Goal: Task Accomplishment & Management: Use online tool/utility

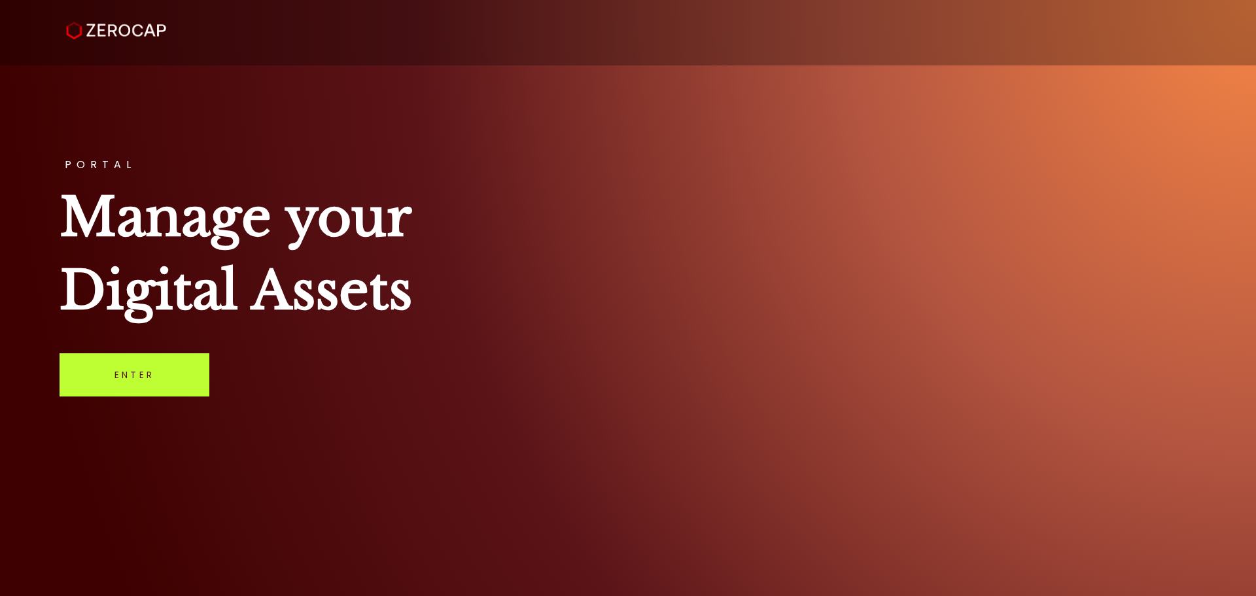
click at [128, 367] on link "Enter" at bounding box center [135, 374] width 150 height 43
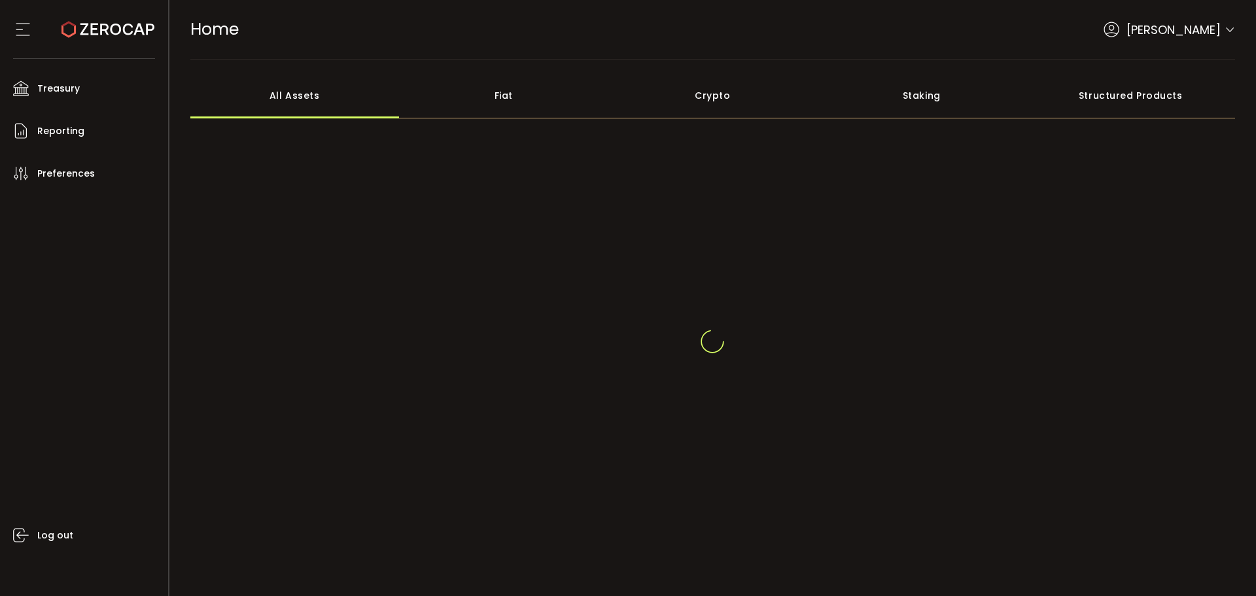
click at [1225, 33] on icon at bounding box center [1230, 30] width 10 height 10
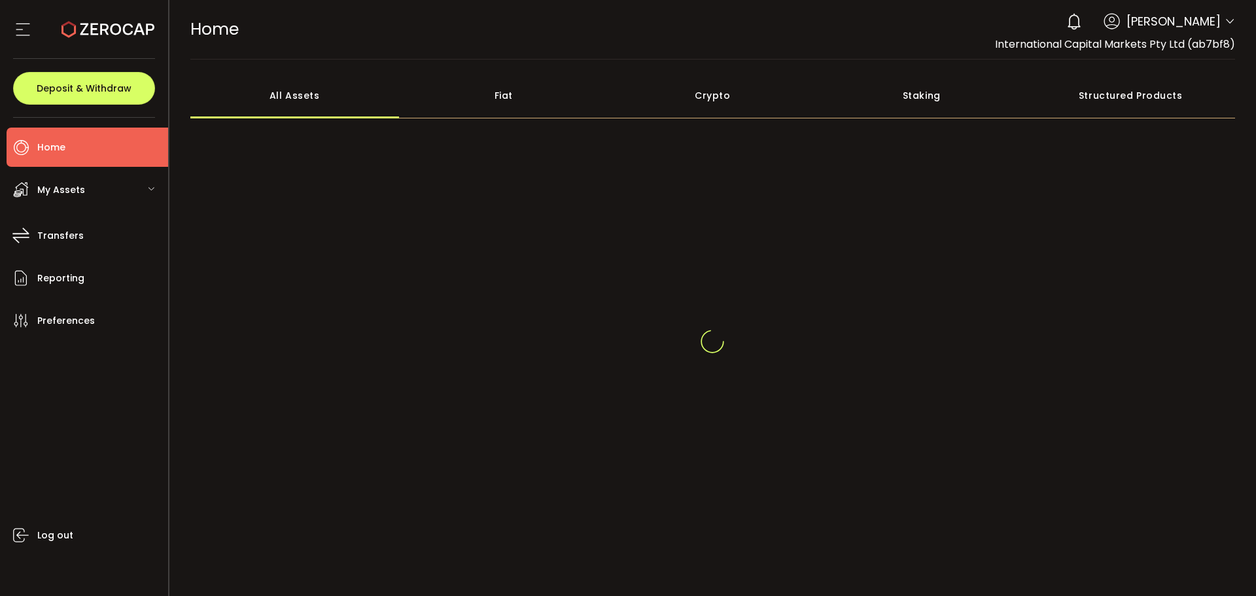
drag, startPoint x: 1226, startPoint y: 18, endPoint x: 1207, endPoint y: 80, distance: 65.2
click at [1226, 19] on icon at bounding box center [1230, 21] width 10 height 10
click at [1231, 22] on icon at bounding box center [1230, 21] width 10 height 10
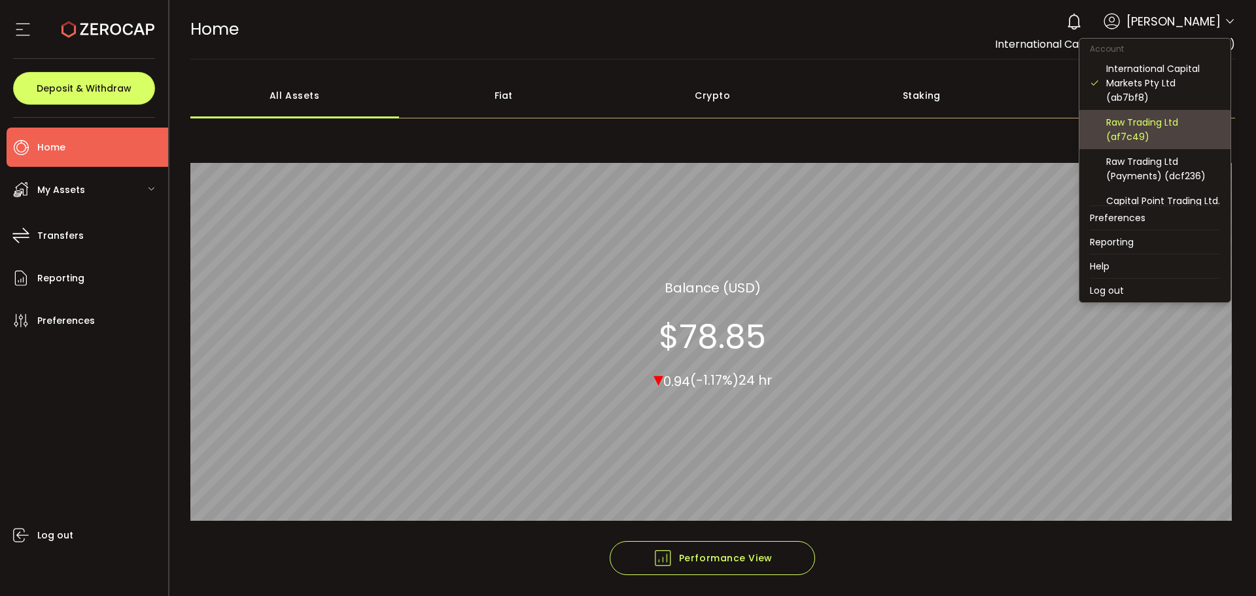
click at [1143, 125] on div "Raw Trading Ltd (af7c49)" at bounding box center [1164, 129] width 114 height 29
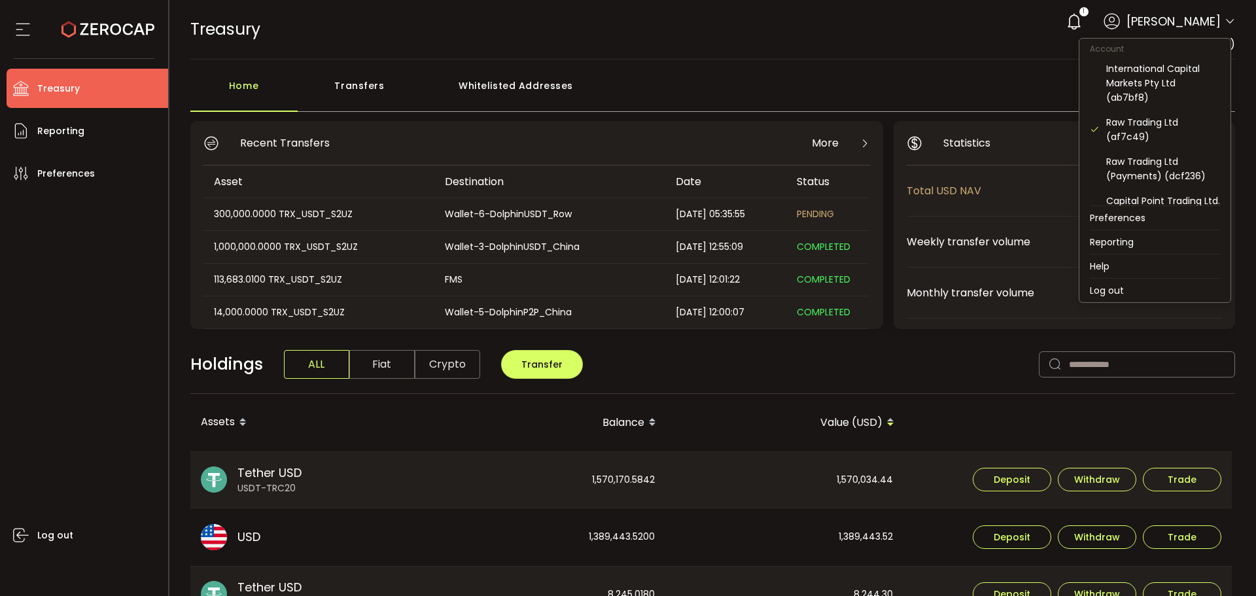
click at [1226, 21] on icon at bounding box center [1230, 21] width 10 height 10
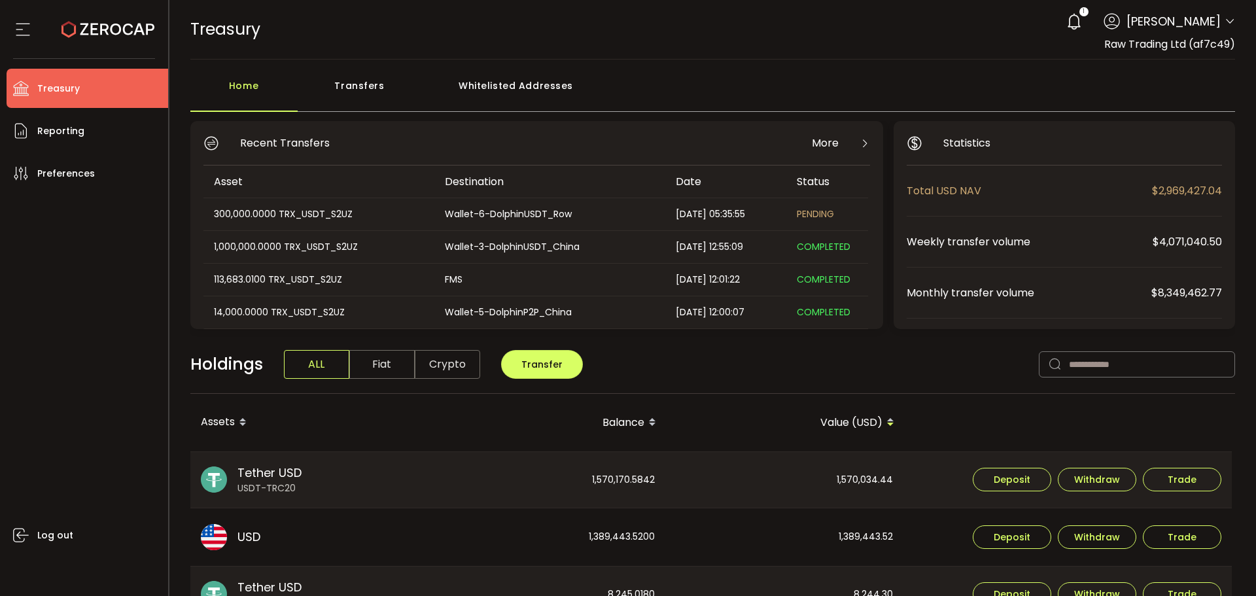
click at [341, 90] on div "Transfers" at bounding box center [360, 92] width 124 height 39
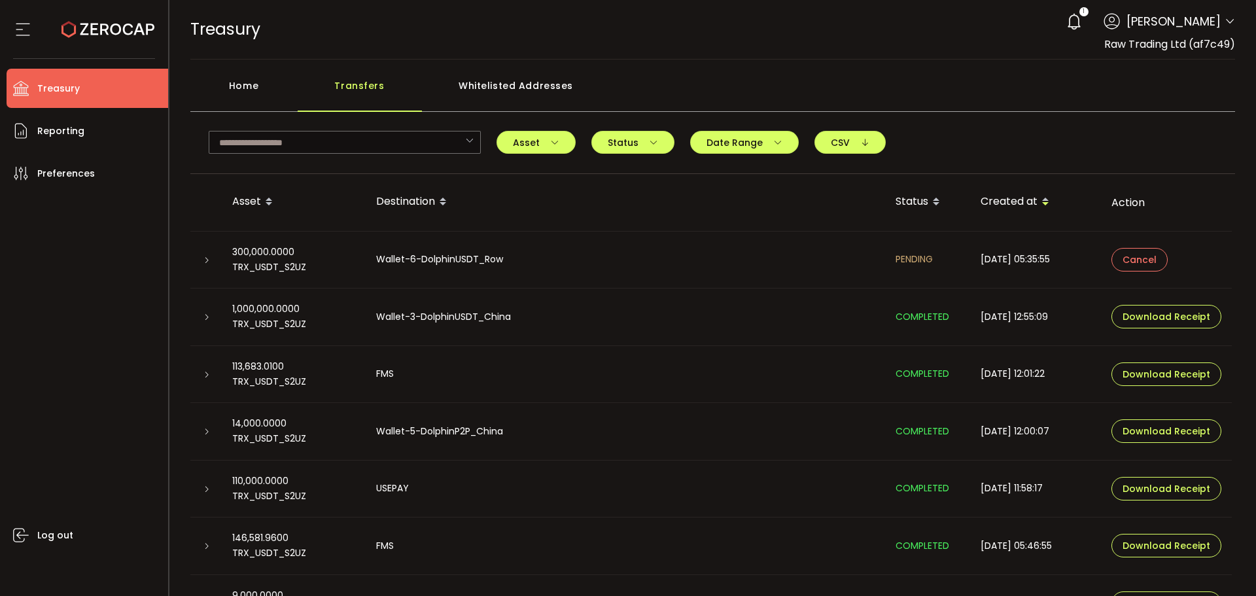
click at [197, 263] on div at bounding box center [205, 259] width 31 height 13
click at [202, 258] on div at bounding box center [206, 259] width 10 height 13
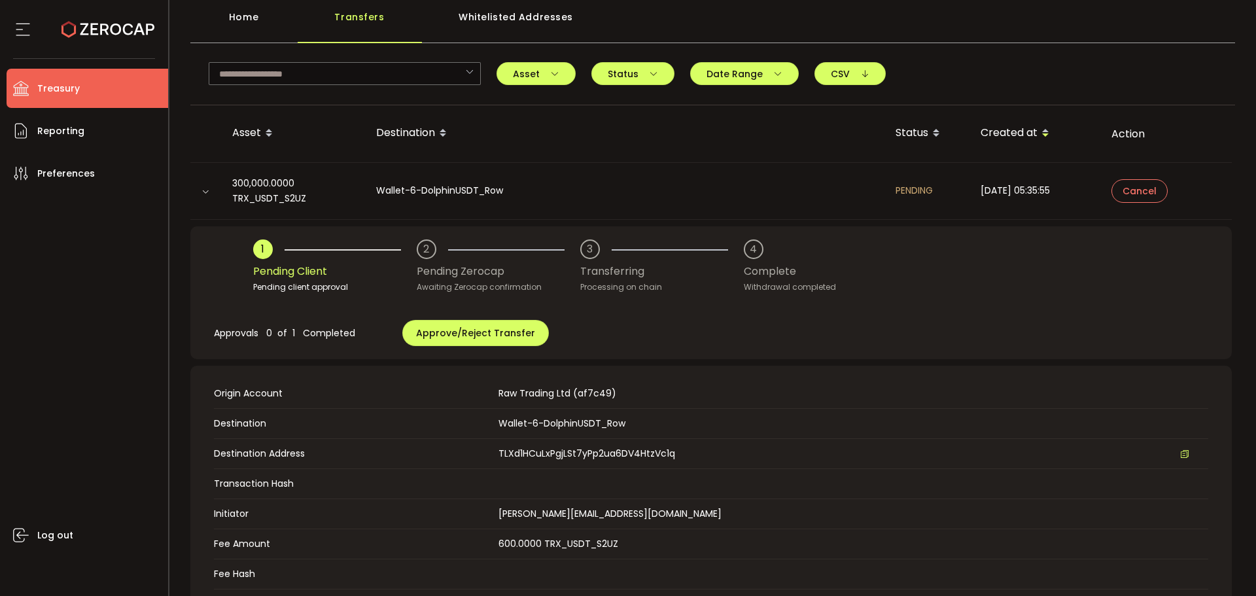
scroll to position [131, 0]
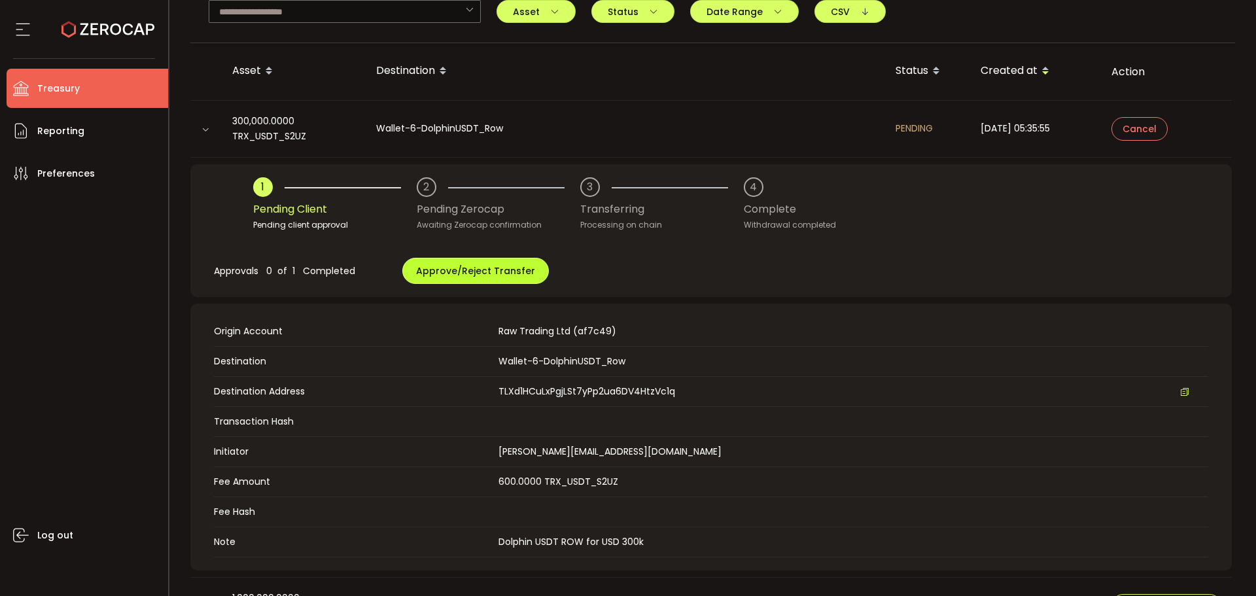
click at [453, 265] on button "Approve/Reject Transfer" at bounding box center [475, 271] width 147 height 26
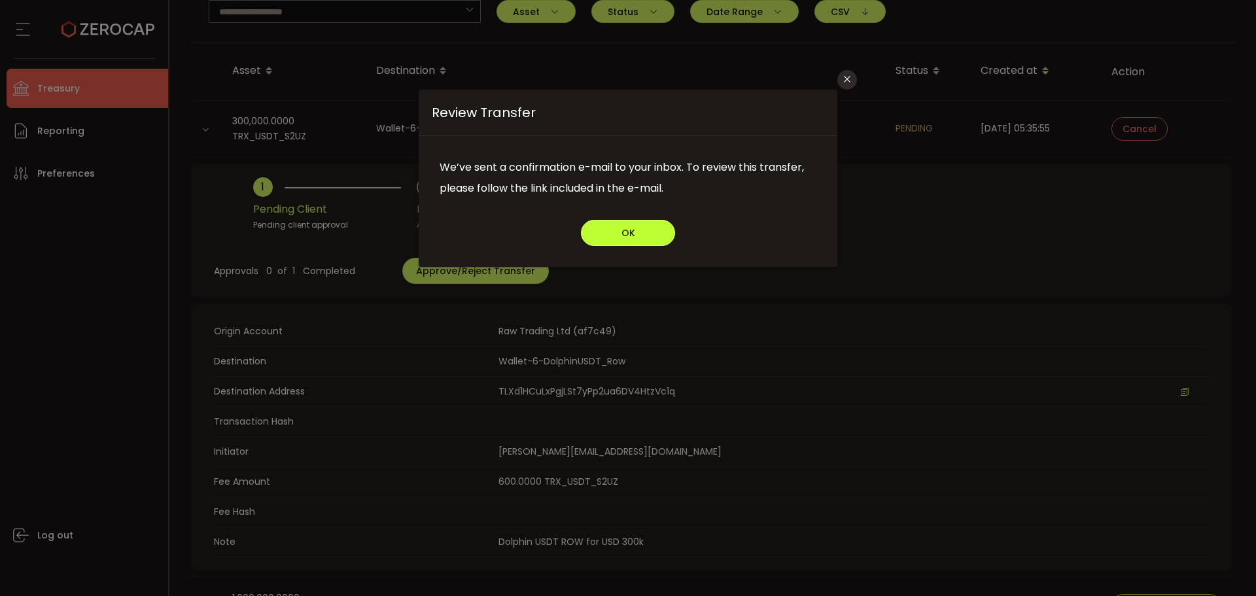
click at [614, 226] on button "OK" at bounding box center [628, 233] width 94 height 26
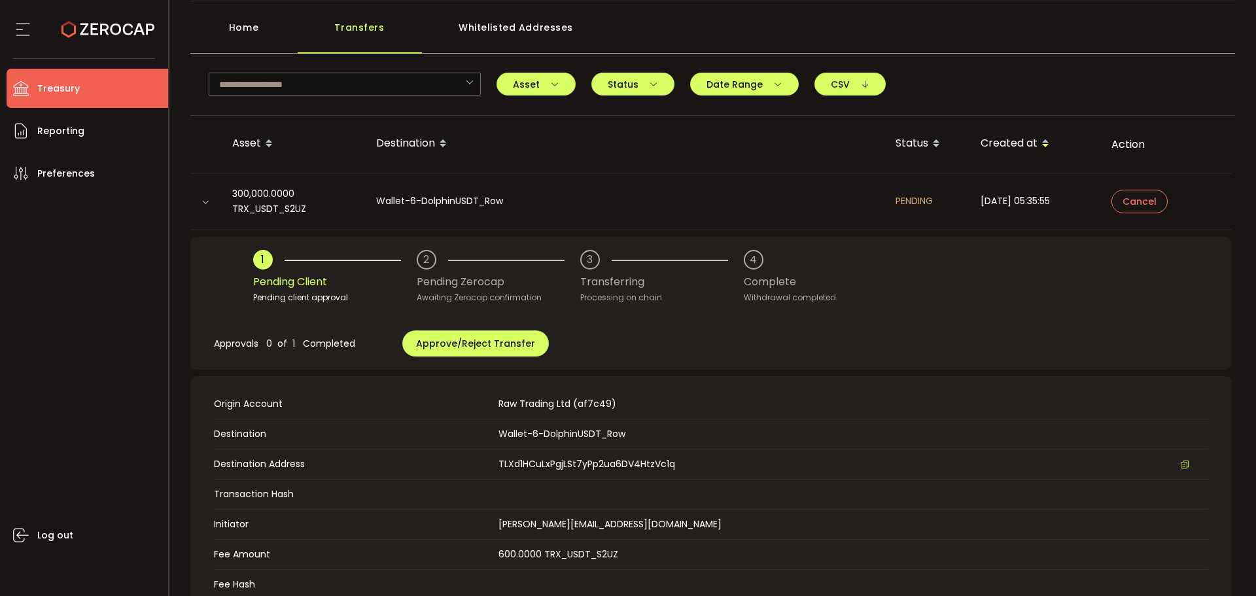
scroll to position [0, 0]
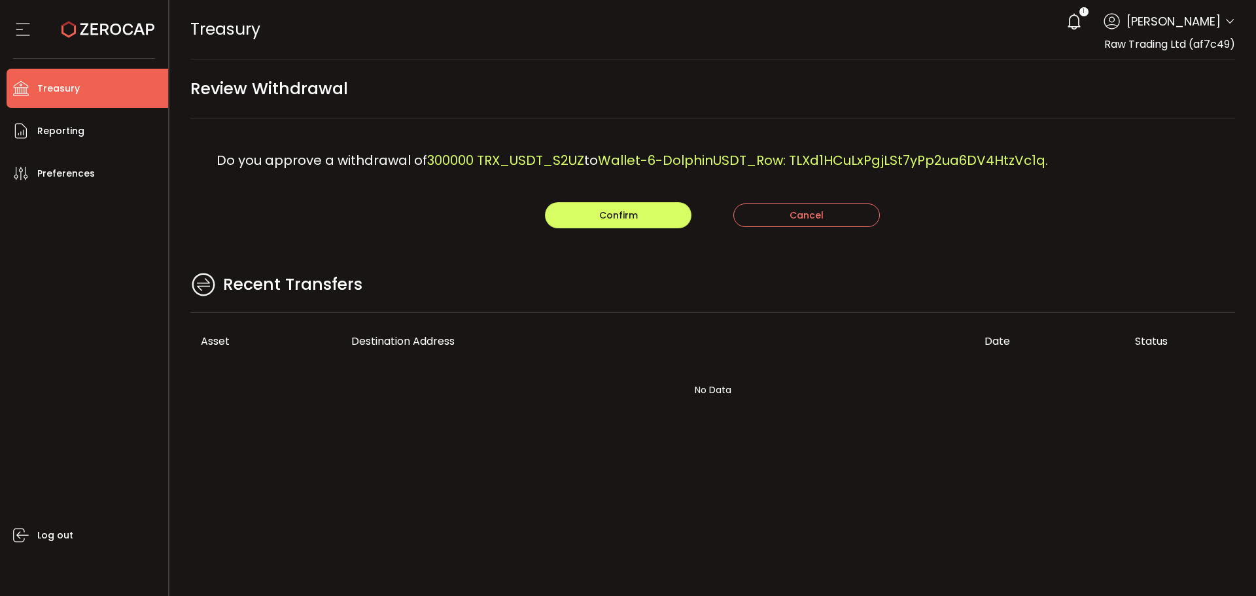
click at [463, 152] on span "300000 TRX_USDT_S2UZ" at bounding box center [505, 160] width 157 height 18
click at [603, 210] on span "Confirm" at bounding box center [618, 215] width 39 height 13
